Goal: Information Seeking & Learning: Learn about a topic

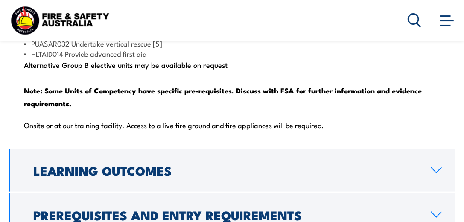
scroll to position [1110, 0]
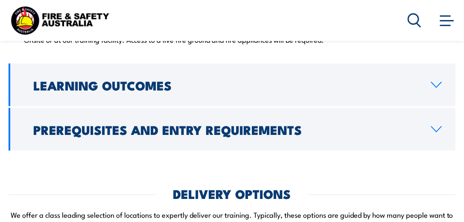
click at [432, 104] on link "Learning Outcomes" at bounding box center [232, 85] width 447 height 43
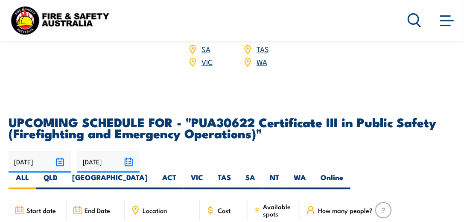
scroll to position [1413, 0]
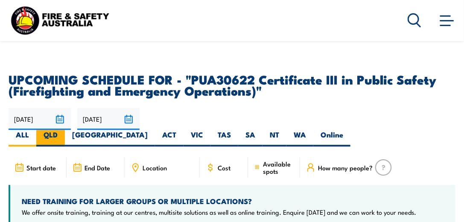
click at [65, 130] on label "QLD" at bounding box center [50, 138] width 29 height 17
click at [63, 130] on input "QLD" at bounding box center [61, 133] width 6 height 6
radio input "true"
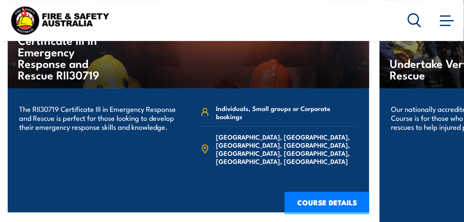
scroll to position [1987, 0]
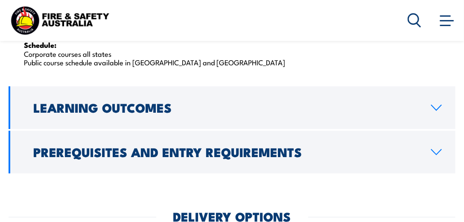
scroll to position [1538, 0]
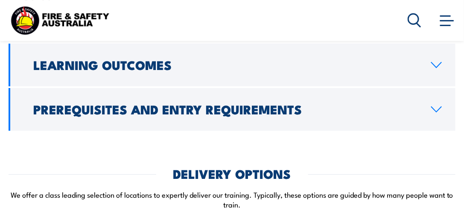
click at [436, 106] on icon at bounding box center [437, 109] width 12 height 7
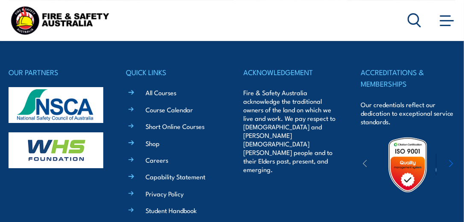
scroll to position [2659, 0]
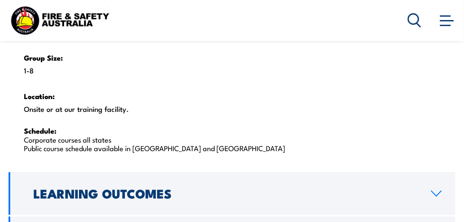
scroll to position [1452, 0]
